Goal: Task Accomplishment & Management: Complete application form

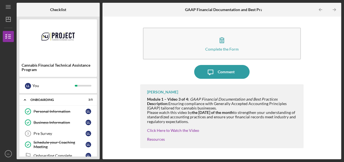
scroll to position [108, 0]
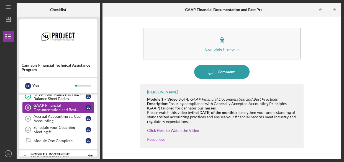
click at [156, 140] on link "Resources" at bounding box center [156, 139] width 18 height 5
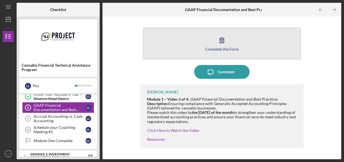
click at [211, 42] on button "Complete the Form Form" at bounding box center [222, 44] width 158 height 32
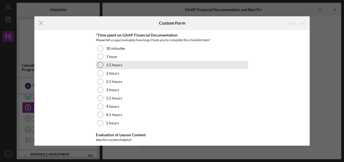
click at [99, 64] on div at bounding box center [100, 65] width 6 height 6
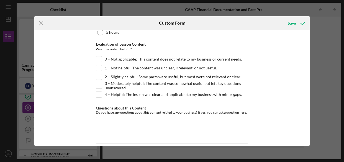
scroll to position [97, 0]
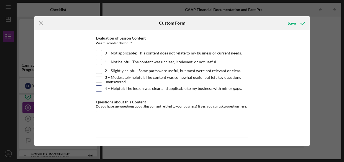
click at [101, 89] on div at bounding box center [99, 89] width 6 height 6
click at [99, 88] on input "4 – Helpful: The lesson was clear and applicable to my business with minor gaps." at bounding box center [99, 89] width 6 height 6
checkbox input "true"
click at [159, 91] on div "4 – Helpful: The lesson was clear and applicable to my business with minor gaps." at bounding box center [172, 90] width 152 height 9
click at [293, 24] on div "Save" at bounding box center [292, 23] width 8 height 11
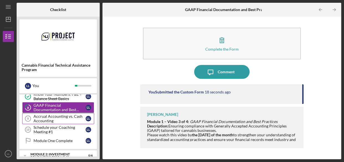
click at [57, 117] on div "Accrual Accounting vs. Cash Accounting" at bounding box center [60, 118] width 52 height 9
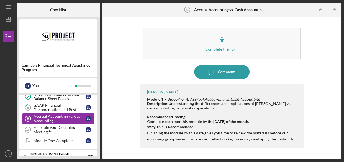
click at [163, 117] on strong "Recommended Pacing:" at bounding box center [166, 117] width 39 height 5
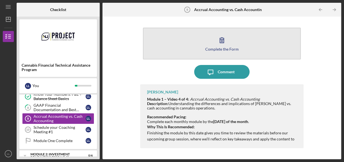
click at [217, 37] on icon "button" at bounding box center [222, 40] width 14 height 14
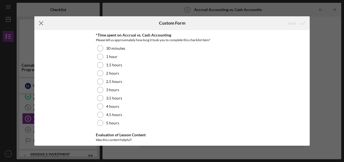
click at [40, 22] on line at bounding box center [41, 23] width 4 height 4
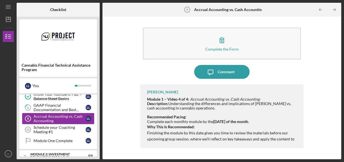
click at [46, 118] on div "Accrual Accounting vs. Cash Accounting" at bounding box center [60, 118] width 52 height 9
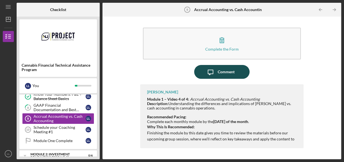
click at [219, 73] on div "Comment" at bounding box center [225, 72] width 17 height 14
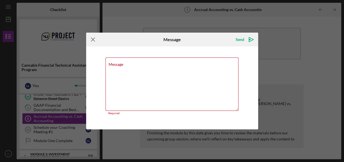
click at [94, 39] on icon "Icon/Menu Close" at bounding box center [93, 40] width 14 height 14
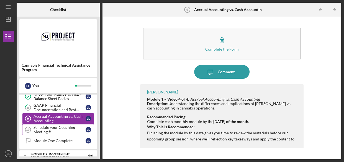
click at [52, 128] on div "Schedule your Coaching Meeting #1" at bounding box center [60, 129] width 52 height 9
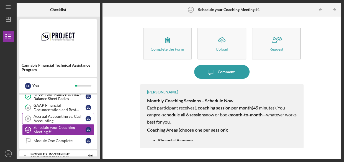
click at [62, 115] on div "Accrual Accounting vs. Cash Accounting" at bounding box center [60, 118] width 52 height 9
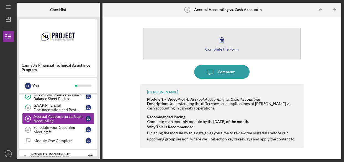
click at [222, 42] on icon "button" at bounding box center [222, 40] width 14 height 14
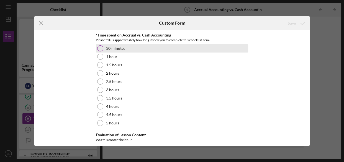
click at [100, 49] on div at bounding box center [100, 48] width 6 height 6
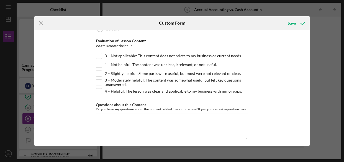
scroll to position [97, 0]
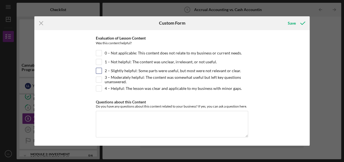
click at [101, 71] on div "2 – Slightly helpful: Some parts were useful, but most were not relevant or cle…" at bounding box center [172, 72] width 152 height 9
click at [98, 70] on input "2 – Slightly helpful: Some parts were useful, but most were not relevant or cle…" at bounding box center [99, 71] width 6 height 6
checkbox input "true"
click at [294, 22] on div "Save" at bounding box center [292, 23] width 8 height 11
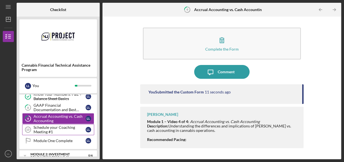
click at [58, 127] on div "Schedule your Coaching Meeting #1" at bounding box center [60, 129] width 52 height 9
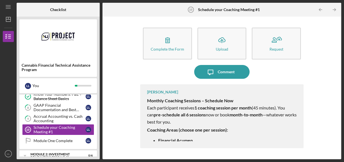
click at [214, 119] on p "Each participant receives 1 coaching session per month (45 minutes). You can pr…" at bounding box center [222, 114] width 151 height 21
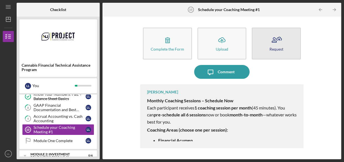
click at [276, 39] on icon "button" at bounding box center [276, 40] width 14 height 14
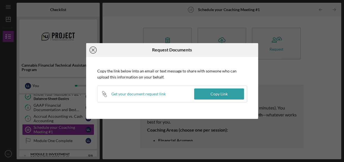
click at [92, 49] on line at bounding box center [93, 50] width 3 height 3
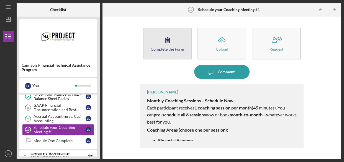
click at [163, 42] on icon "button" at bounding box center [168, 40] width 14 height 14
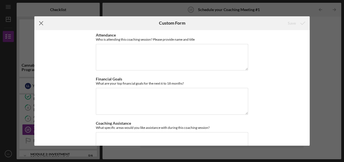
click at [42, 23] on icon "Icon/Menu Close" at bounding box center [41, 23] width 14 height 14
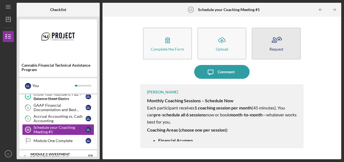
click at [278, 45] on icon "button" at bounding box center [276, 40] width 14 height 14
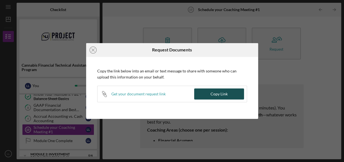
click at [221, 95] on div "Copy Link" at bounding box center [218, 94] width 17 height 11
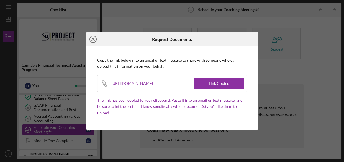
click at [92, 41] on line at bounding box center [93, 39] width 3 height 3
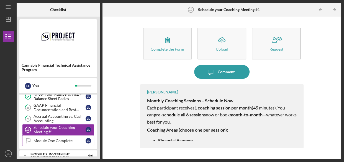
click at [50, 139] on div "Module One Complete" at bounding box center [60, 141] width 52 height 4
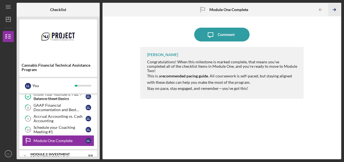
click at [333, 10] on line "button" at bounding box center [334, 10] width 3 height 0
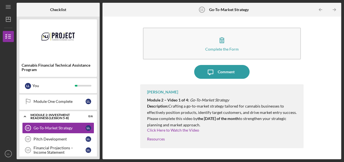
scroll to position [149, 0]
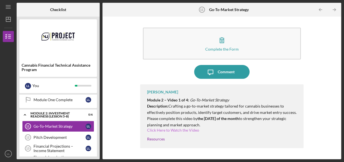
click at [177, 130] on link "Click Here to Watch the Video" at bounding box center [173, 130] width 52 height 5
click at [154, 139] on link "Resources" at bounding box center [156, 139] width 18 height 5
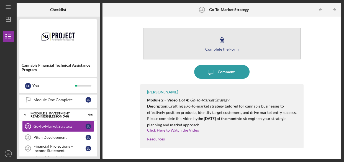
click at [218, 42] on icon "button" at bounding box center [222, 40] width 14 height 14
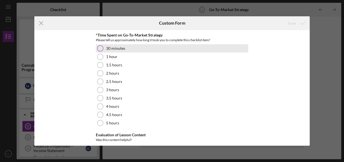
click at [100, 48] on div at bounding box center [100, 48] width 6 height 6
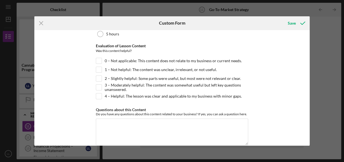
scroll to position [97, 0]
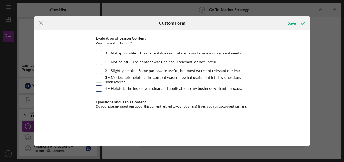
click at [97, 89] on input "4 – Helpful: The lesson was clear and applicable to my business with minor gaps." at bounding box center [99, 89] width 6 height 6
checkbox input "true"
click at [292, 23] on div "Save" at bounding box center [292, 23] width 8 height 11
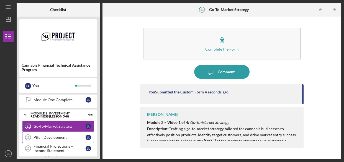
click at [51, 135] on div "Pitch Development" at bounding box center [60, 137] width 52 height 4
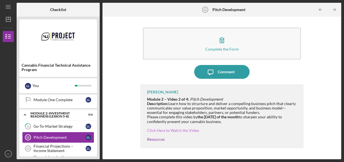
click at [169, 130] on link "Click Here to Watch the Video" at bounding box center [173, 130] width 52 height 5
